Goal: Find specific page/section

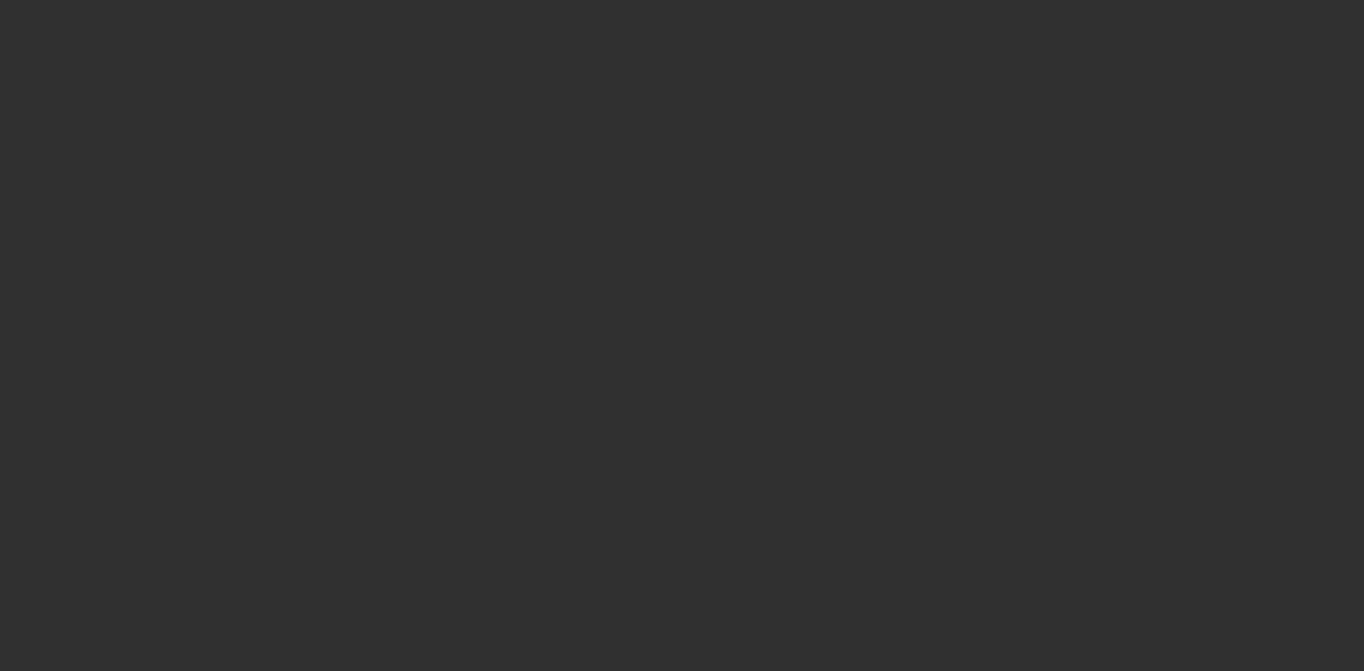
select select "10"
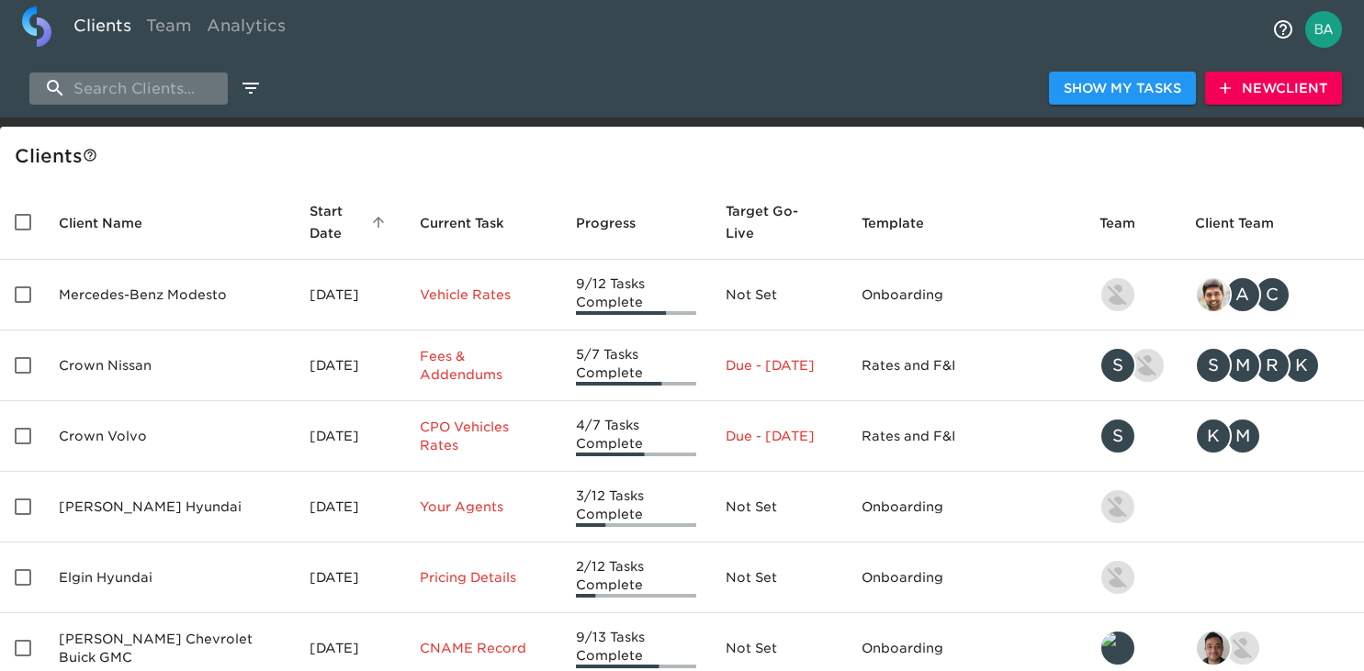
click at [96, 95] on input "search" at bounding box center [128, 89] width 198 height 32
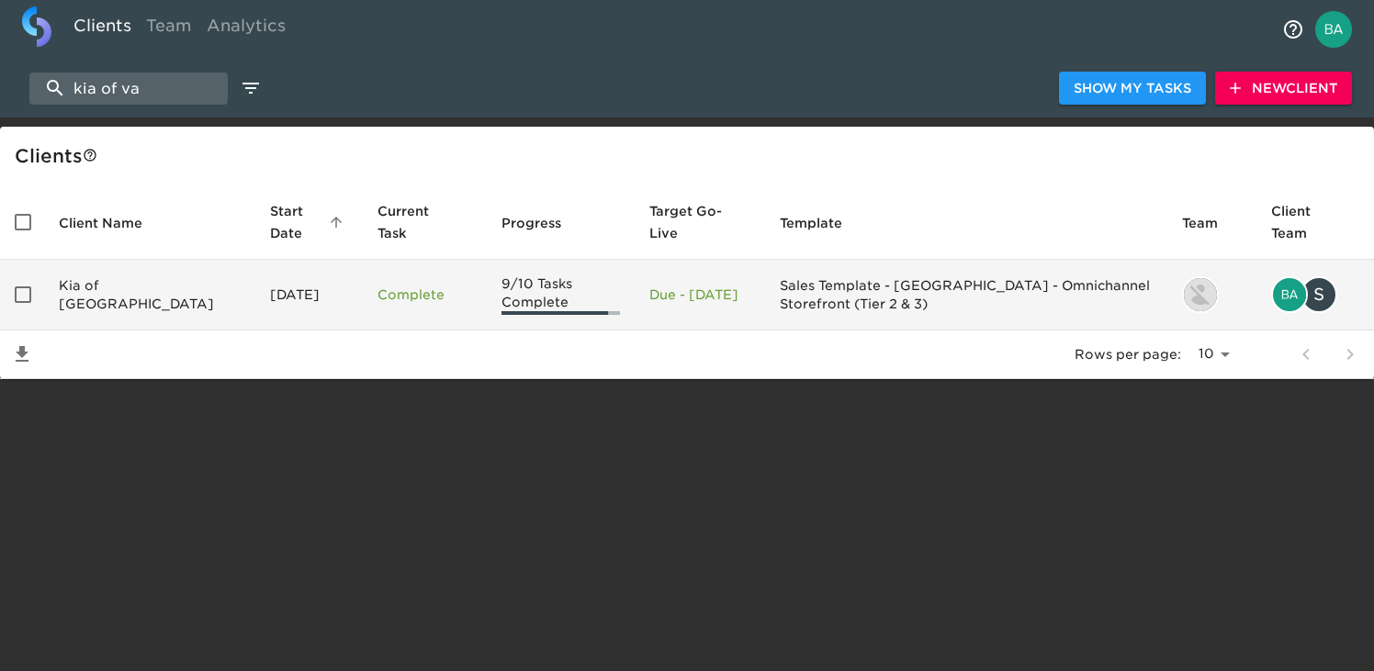
type input "kia of va"
click at [128, 295] on td "Kia of [GEOGRAPHIC_DATA]" at bounding box center [149, 295] width 211 height 71
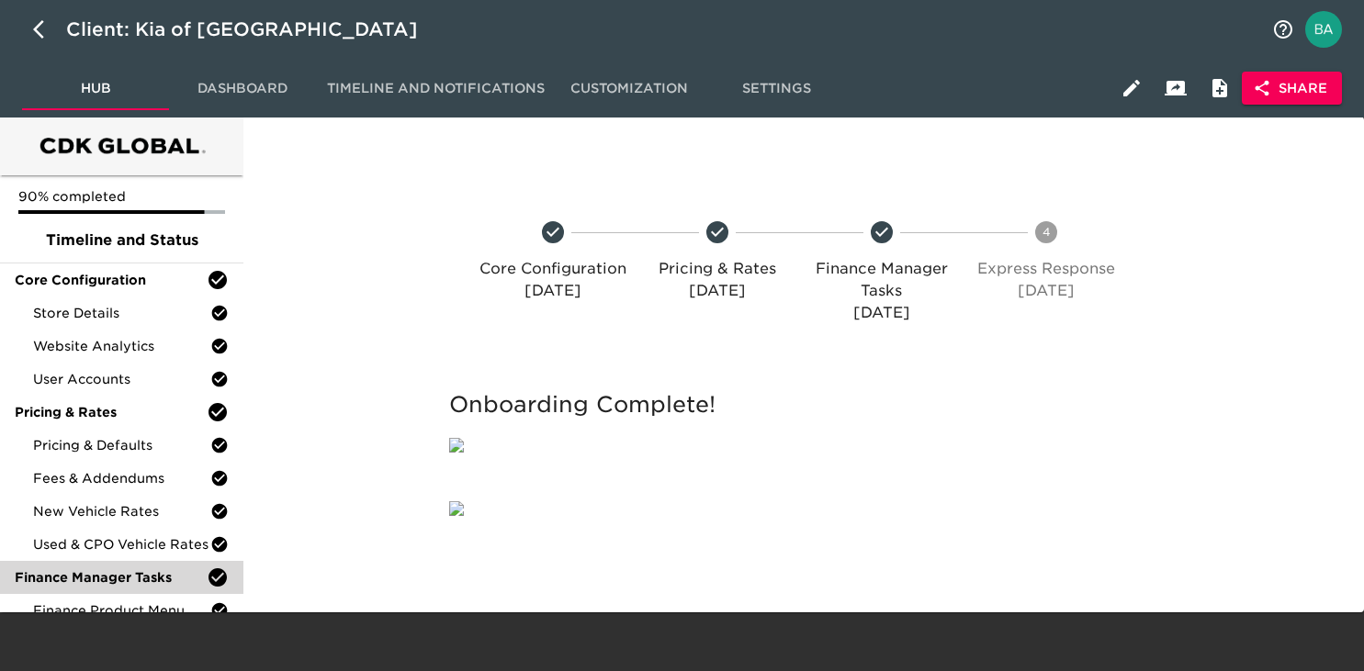
scroll to position [96, 0]
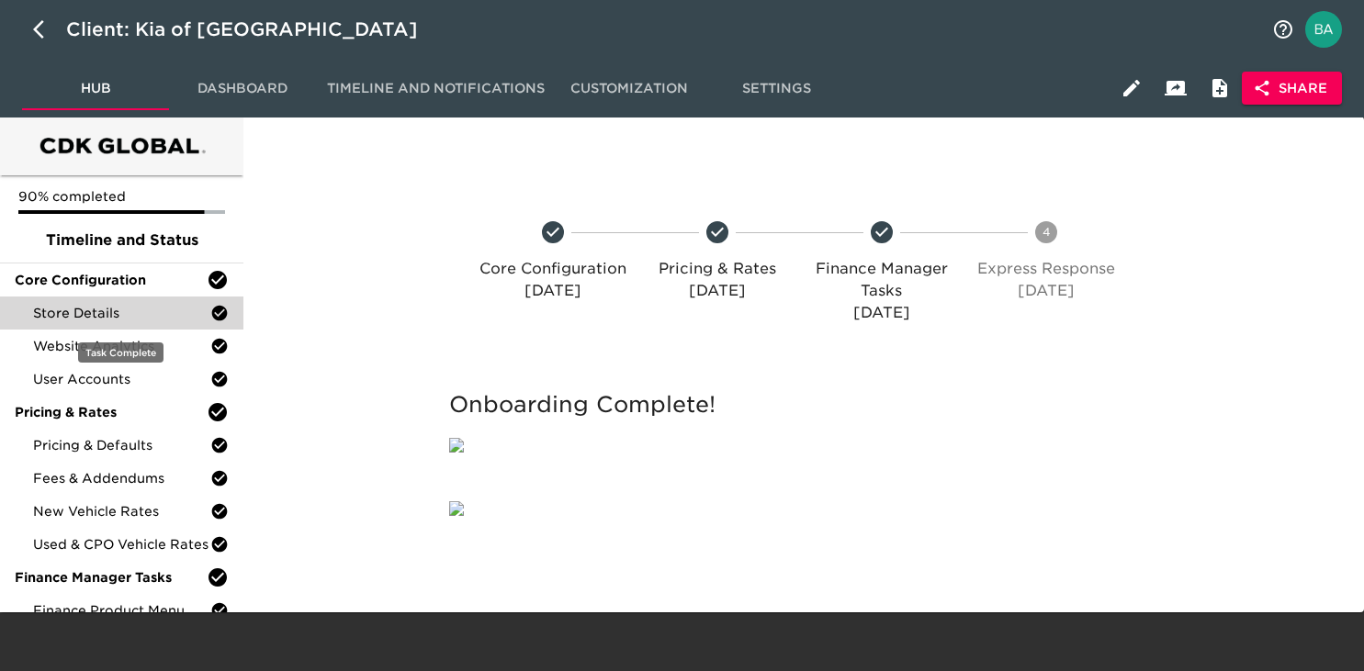
click at [91, 304] on span "Store Details" at bounding box center [121, 313] width 177 height 18
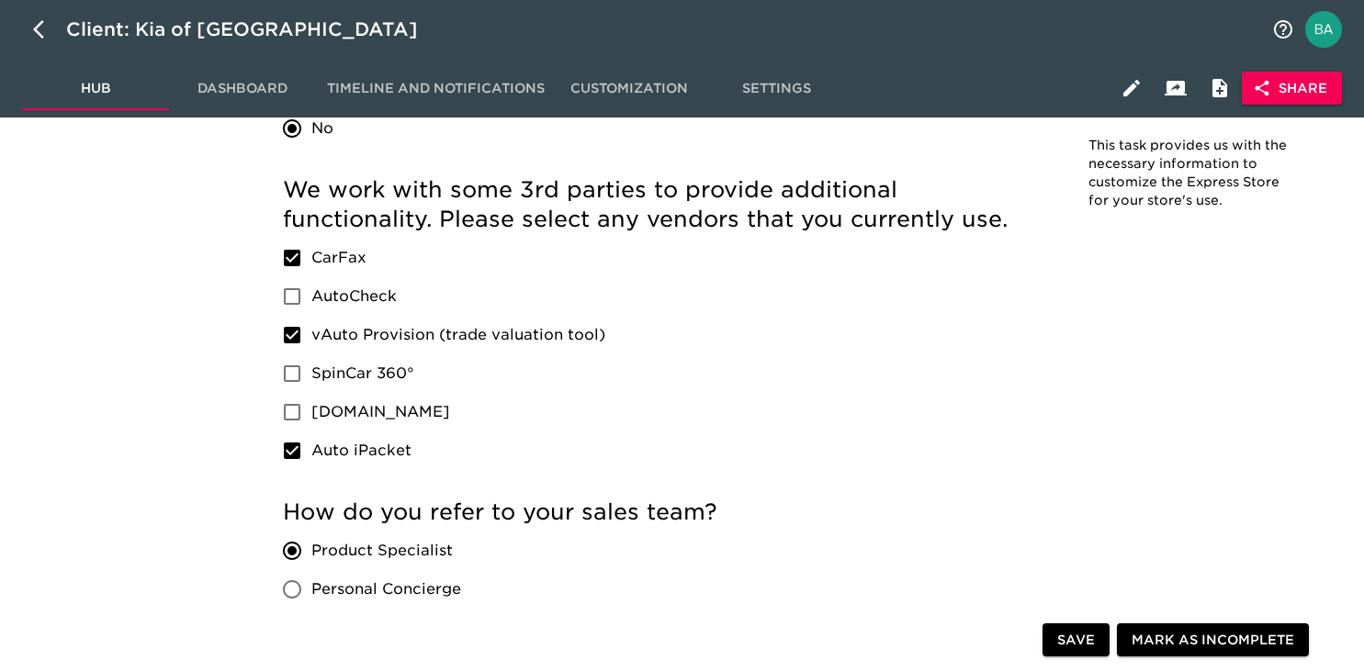
scroll to position [3369, 0]
